Goal: Navigation & Orientation: Understand site structure

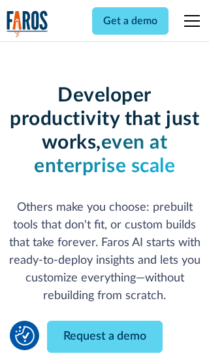
scroll to position [157, 0]
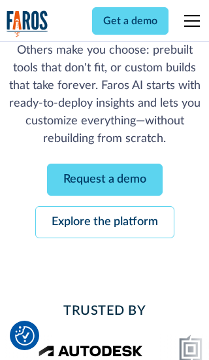
click at [105, 179] on link "Request a demo" at bounding box center [105, 179] width 116 height 32
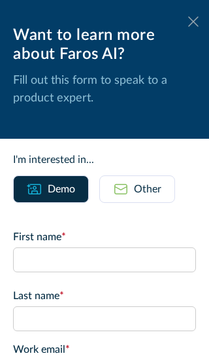
click at [194, 22] on icon at bounding box center [193, 21] width 10 height 10
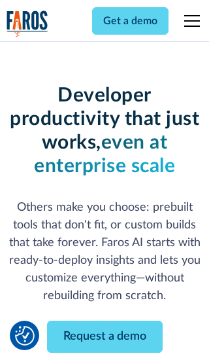
scroll to position [199, 0]
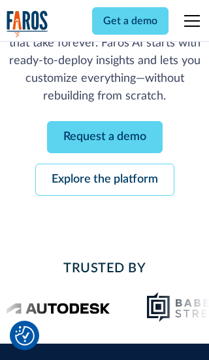
click at [105, 179] on link "Explore the platform" at bounding box center [104, 179] width 139 height 32
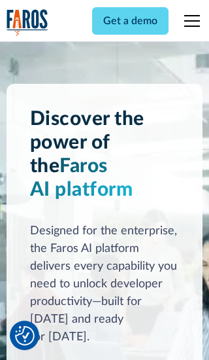
scroll to position [9823, 0]
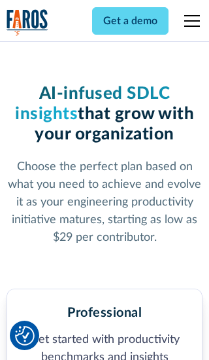
scroll to position [2027, 0]
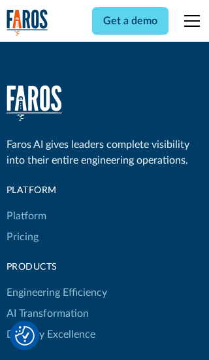
click at [26, 205] on link "Platform" at bounding box center [27, 215] width 40 height 21
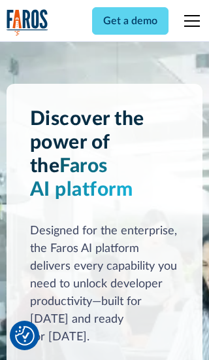
scroll to position [10243, 0]
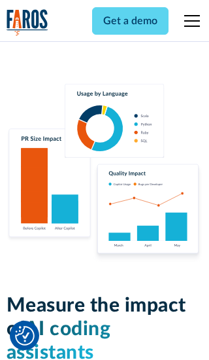
scroll to position [8084, 0]
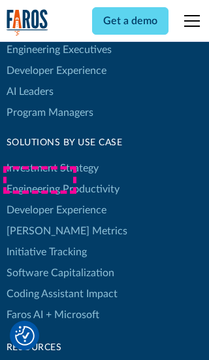
click at [39, 220] on link "[PERSON_NAME] Metrics" at bounding box center [67, 230] width 121 height 21
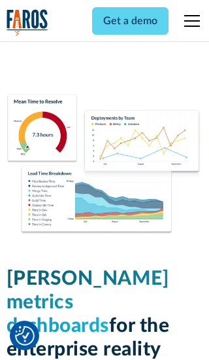
scroll to position [5726, 0]
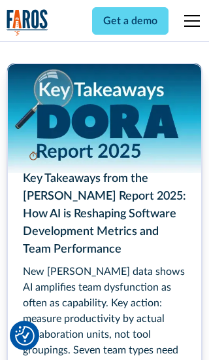
scroll to position [5894, 0]
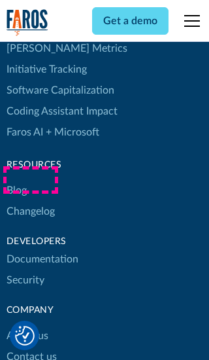
click at [30, 201] on link "Changelog" at bounding box center [31, 211] width 48 height 21
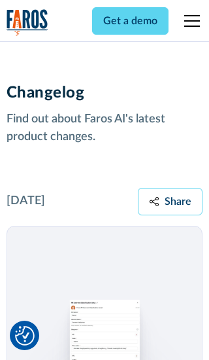
scroll to position [15795, 0]
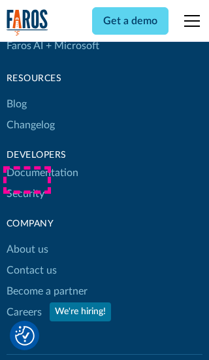
click at [27, 239] on link "About us" at bounding box center [28, 249] width 42 height 21
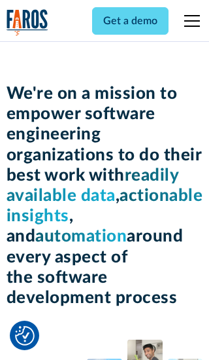
scroll to position [4510, 0]
